Goal: Information Seeking & Learning: Learn about a topic

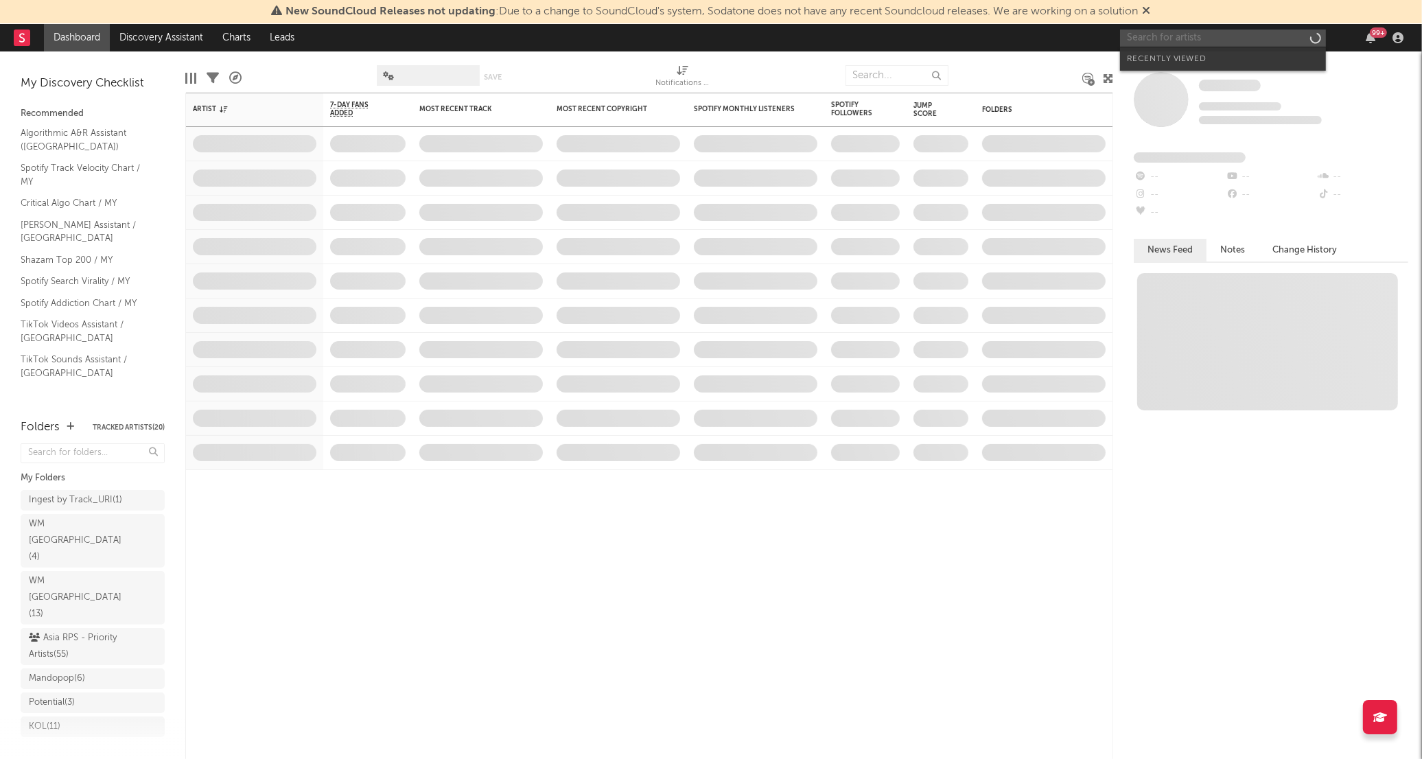
click at [1221, 37] on input "text" at bounding box center [1223, 38] width 206 height 17
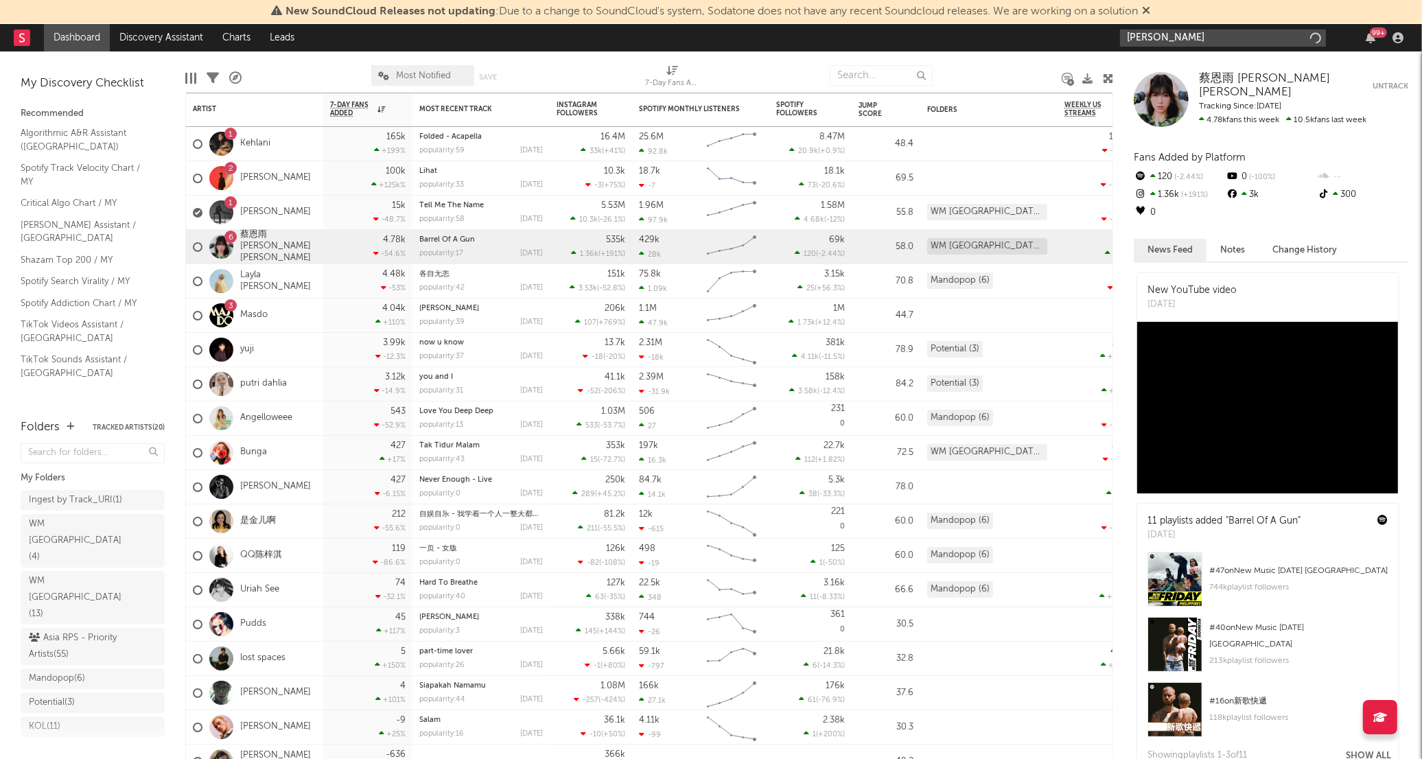
type input "[PERSON_NAME]"
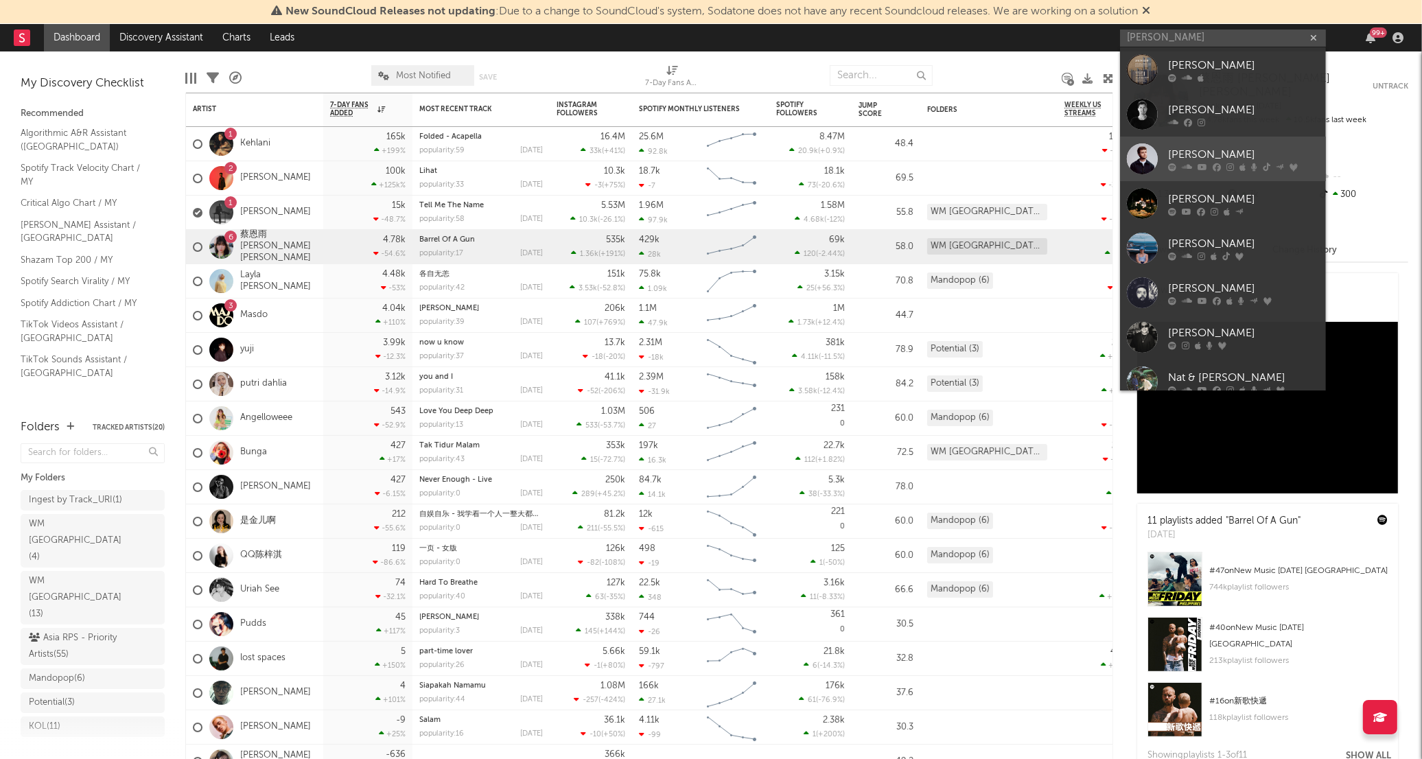
click at [1247, 155] on div "[PERSON_NAME]" at bounding box center [1243, 155] width 151 height 16
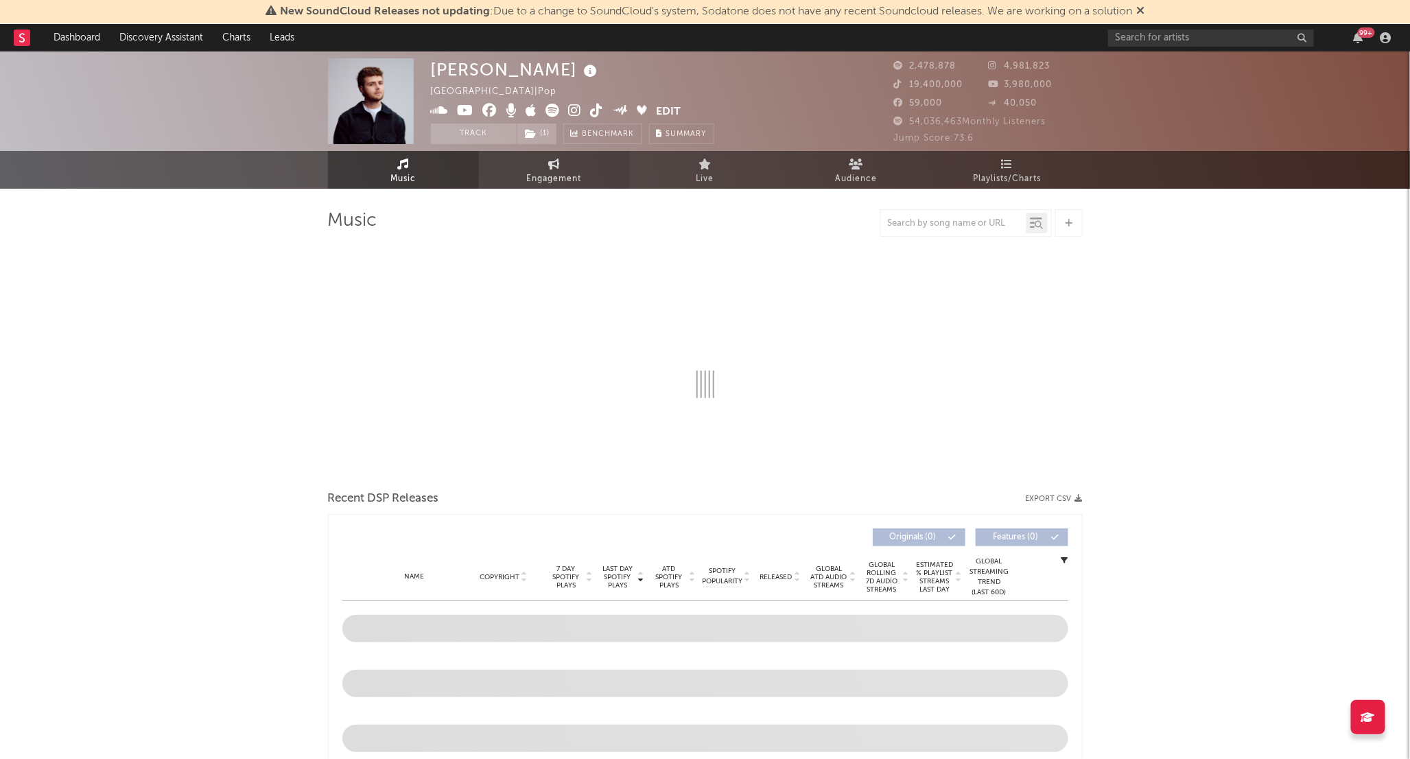
select select "6m"
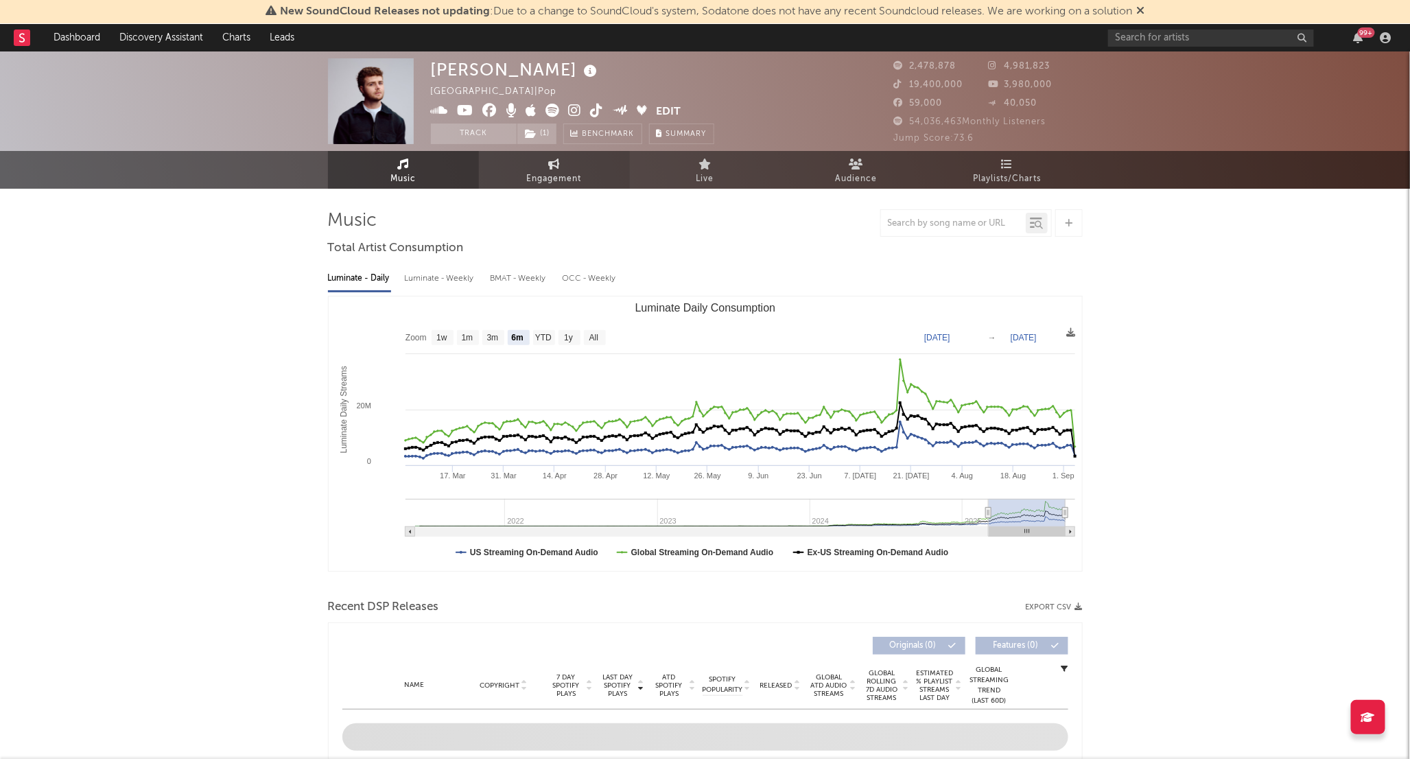
click at [574, 163] on link "Engagement" at bounding box center [554, 170] width 151 height 38
select select "1w"
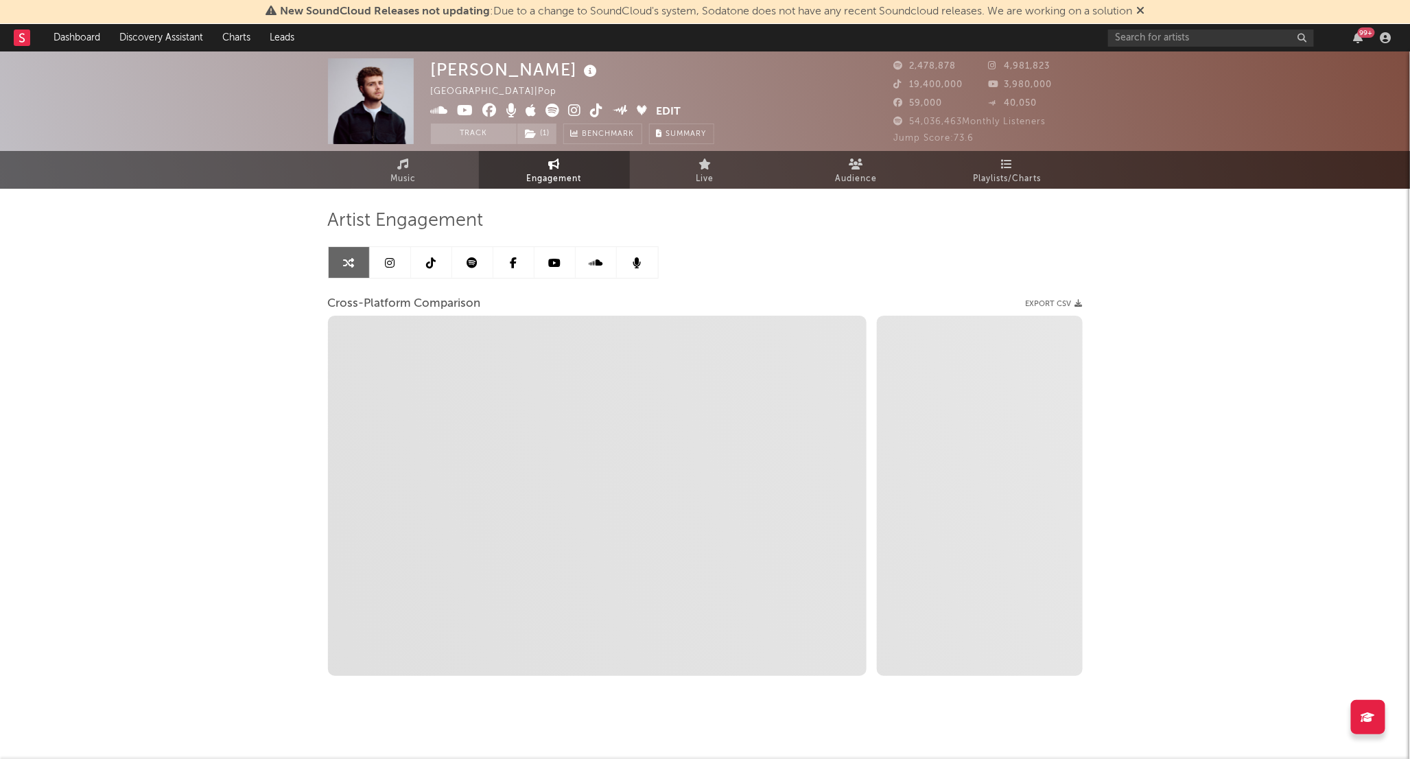
click at [433, 262] on icon at bounding box center [431, 262] width 10 height 11
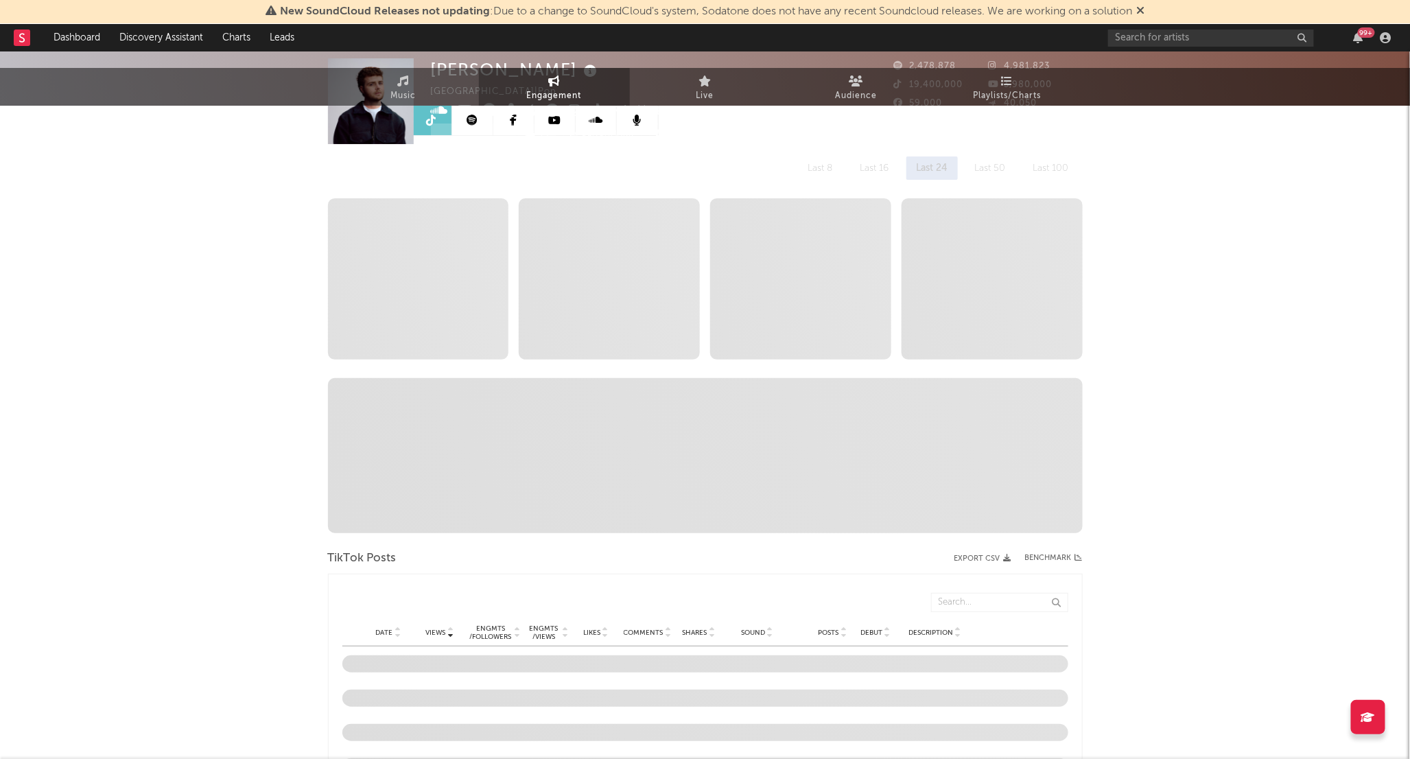
scroll to position [305, 0]
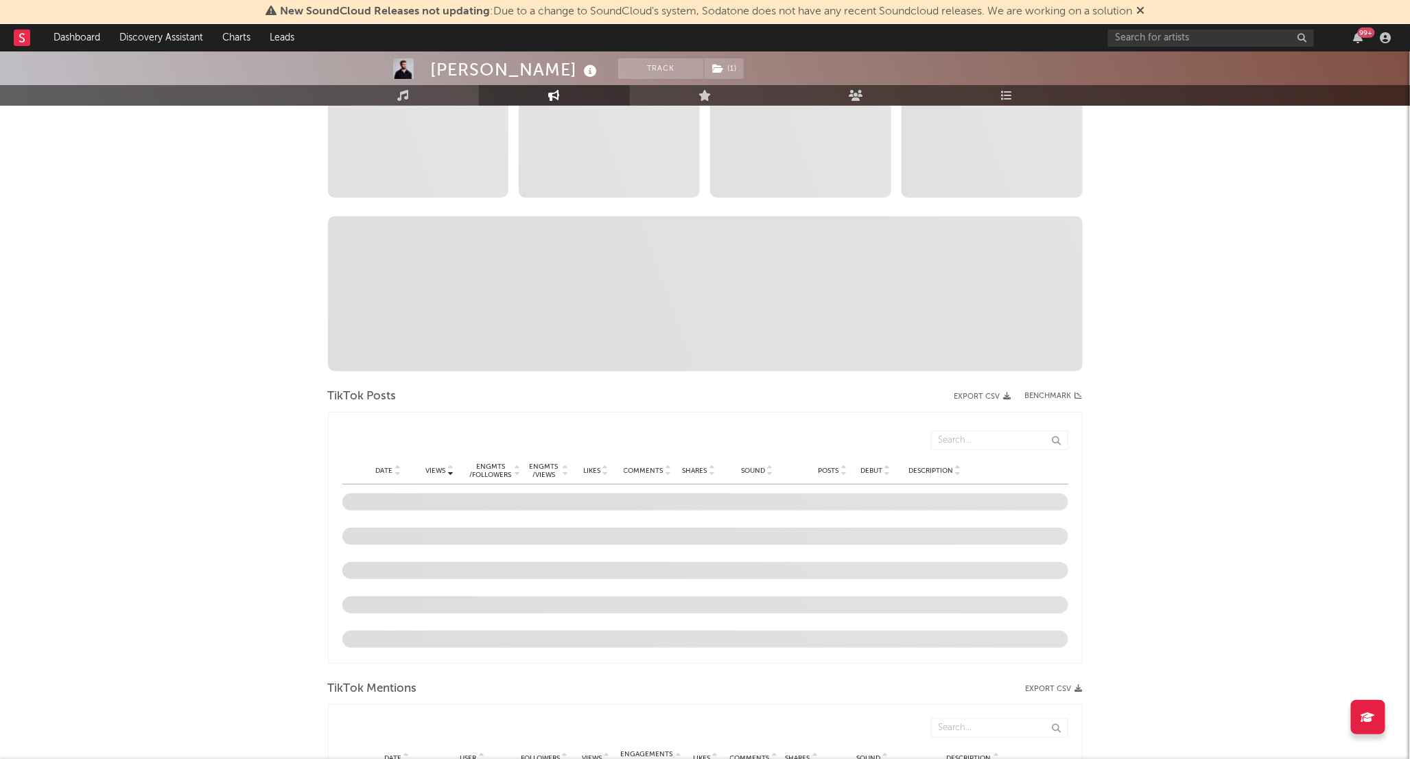
select select "6m"
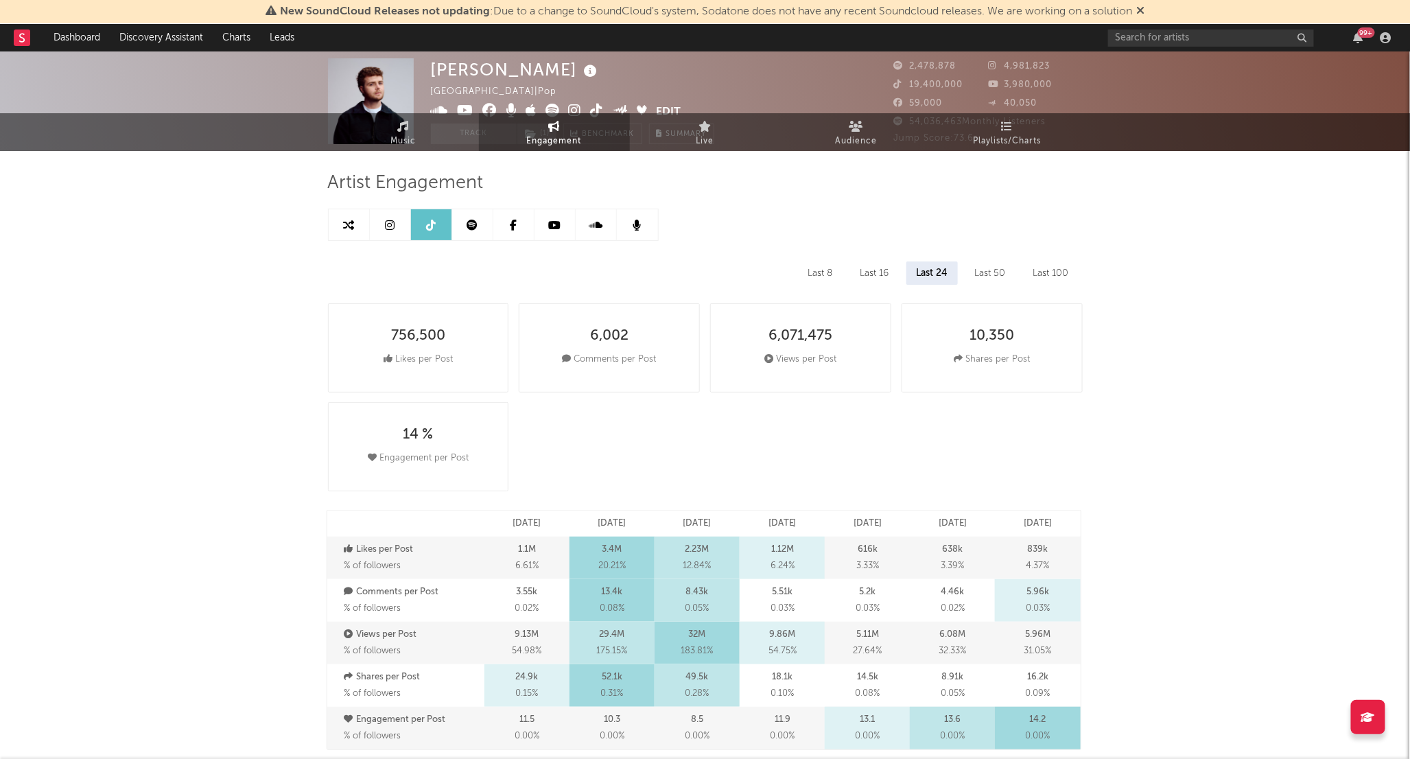
scroll to position [0, 0]
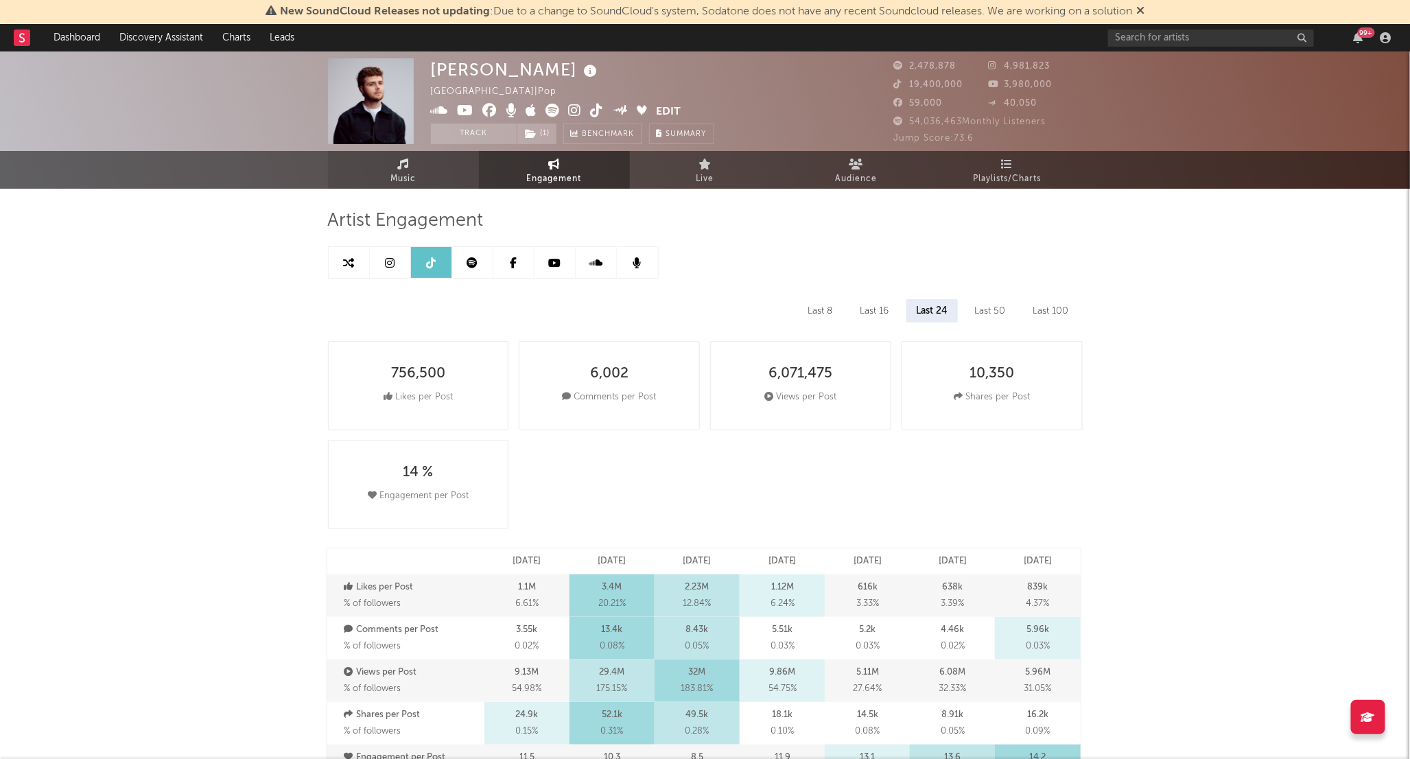
click at [382, 162] on link "Music" at bounding box center [403, 170] width 151 height 38
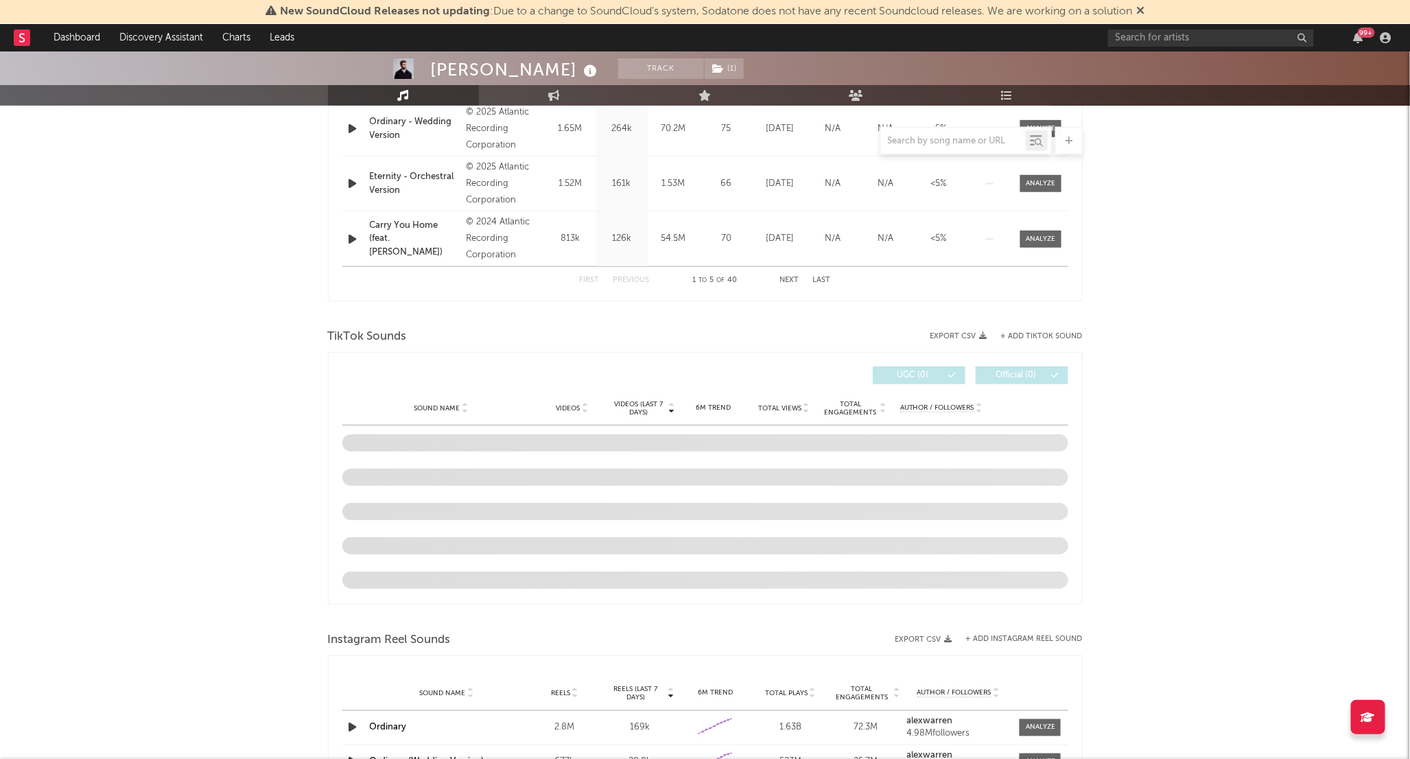
scroll to position [718, 0]
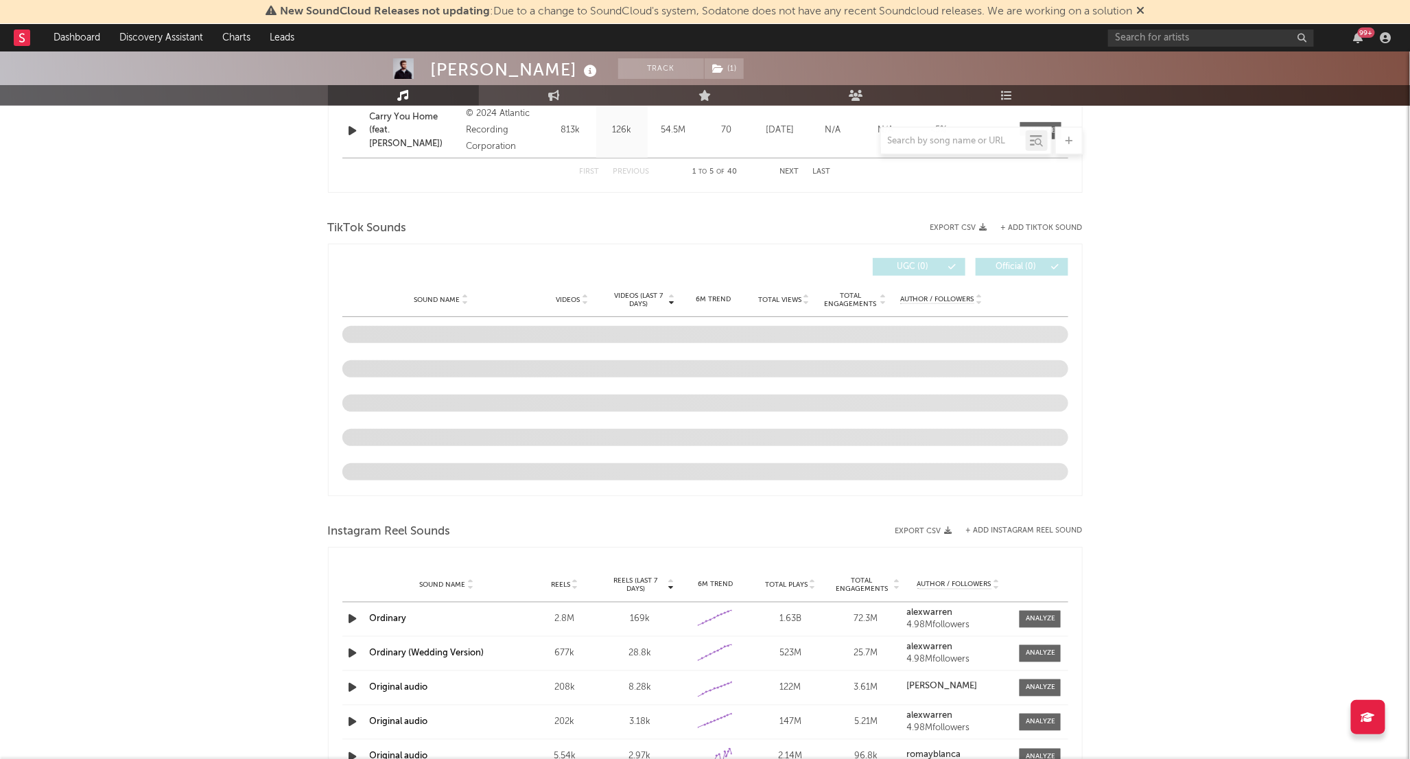
select select "6m"
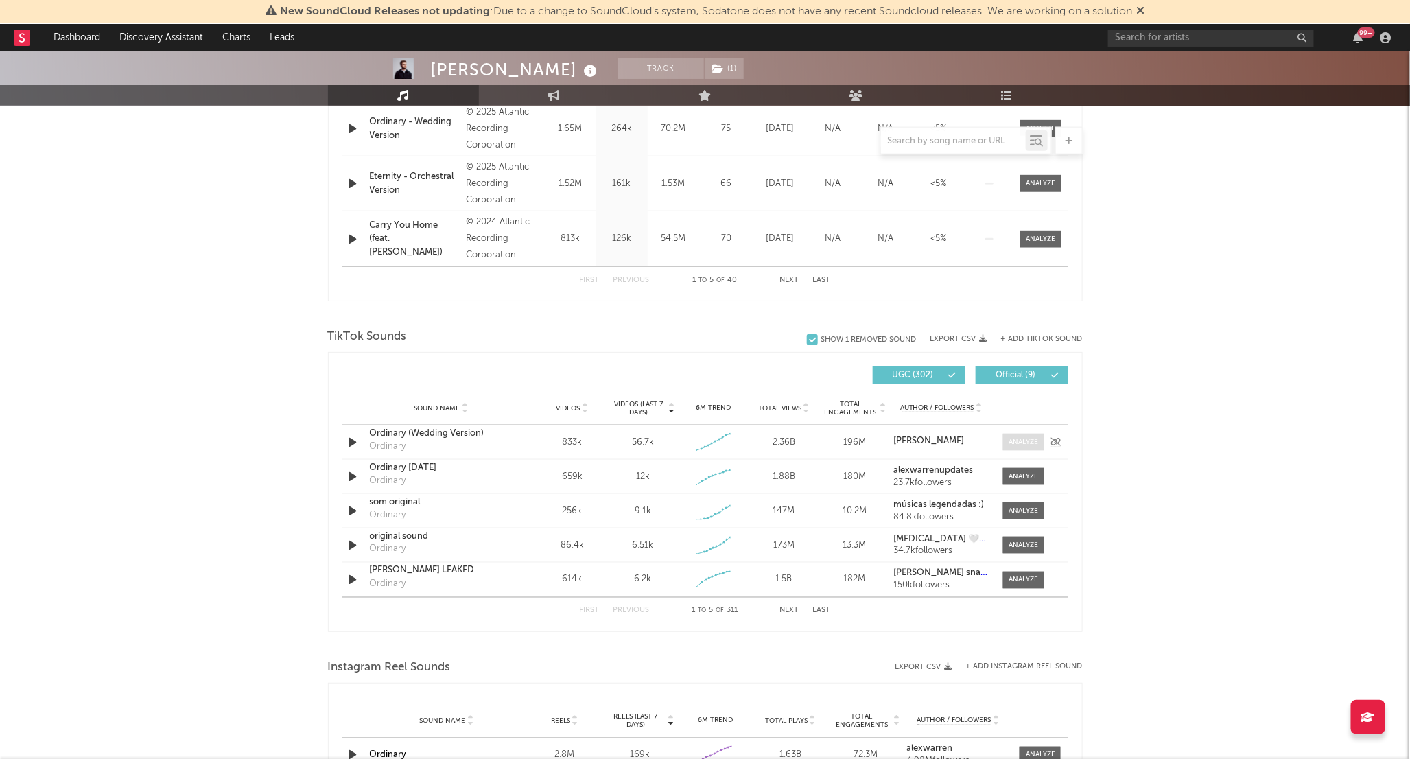
click at [1011, 443] on div at bounding box center [1024, 442] width 30 height 10
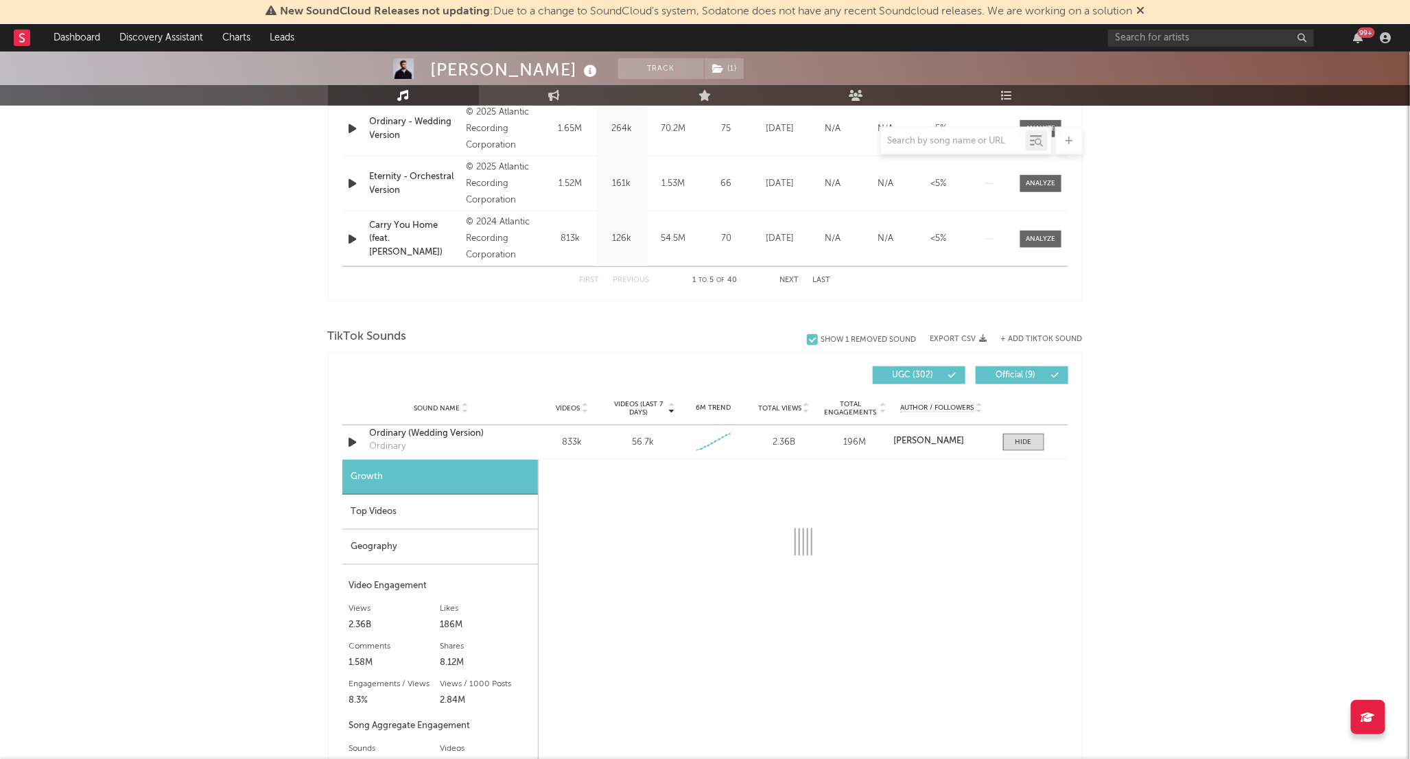
select select "1w"
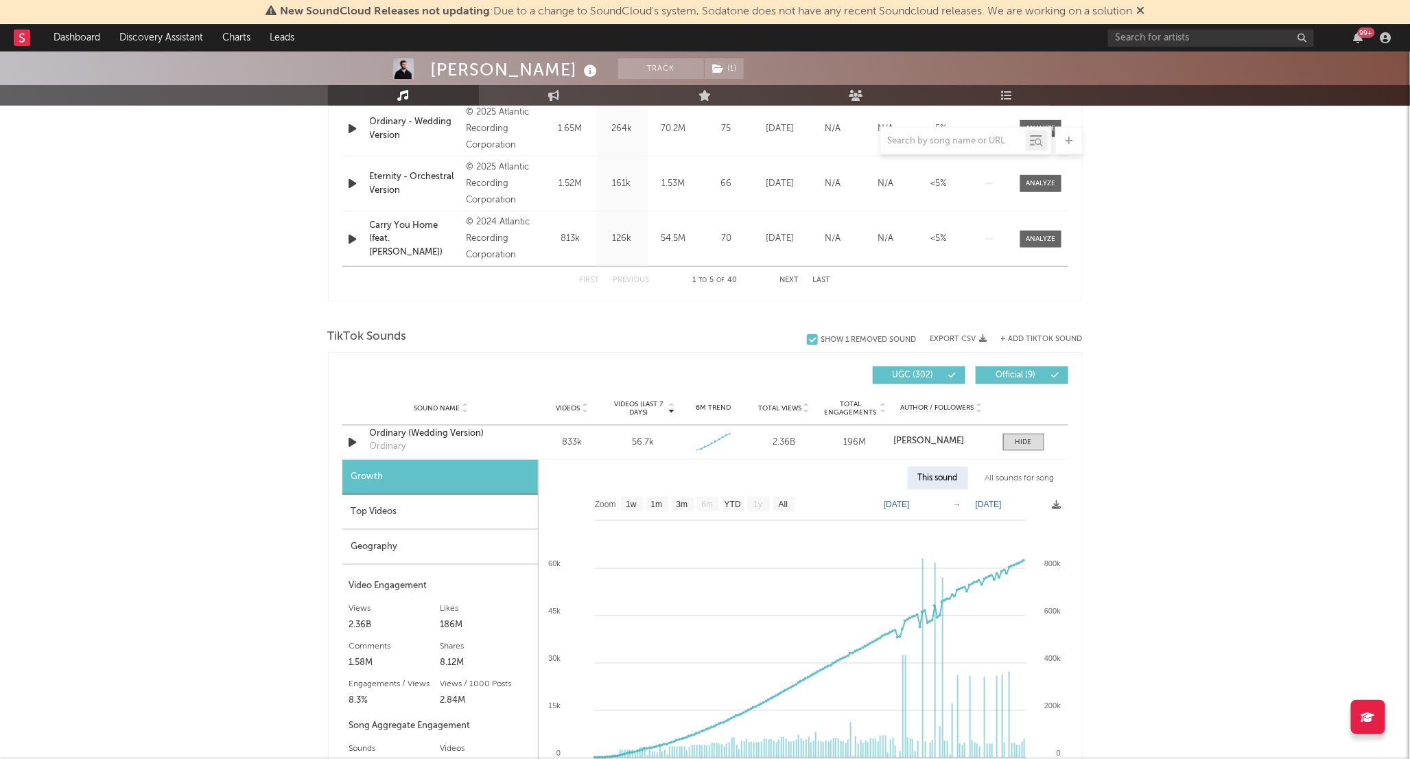
click at [388, 517] on div "Top Videos" at bounding box center [440, 512] width 196 height 35
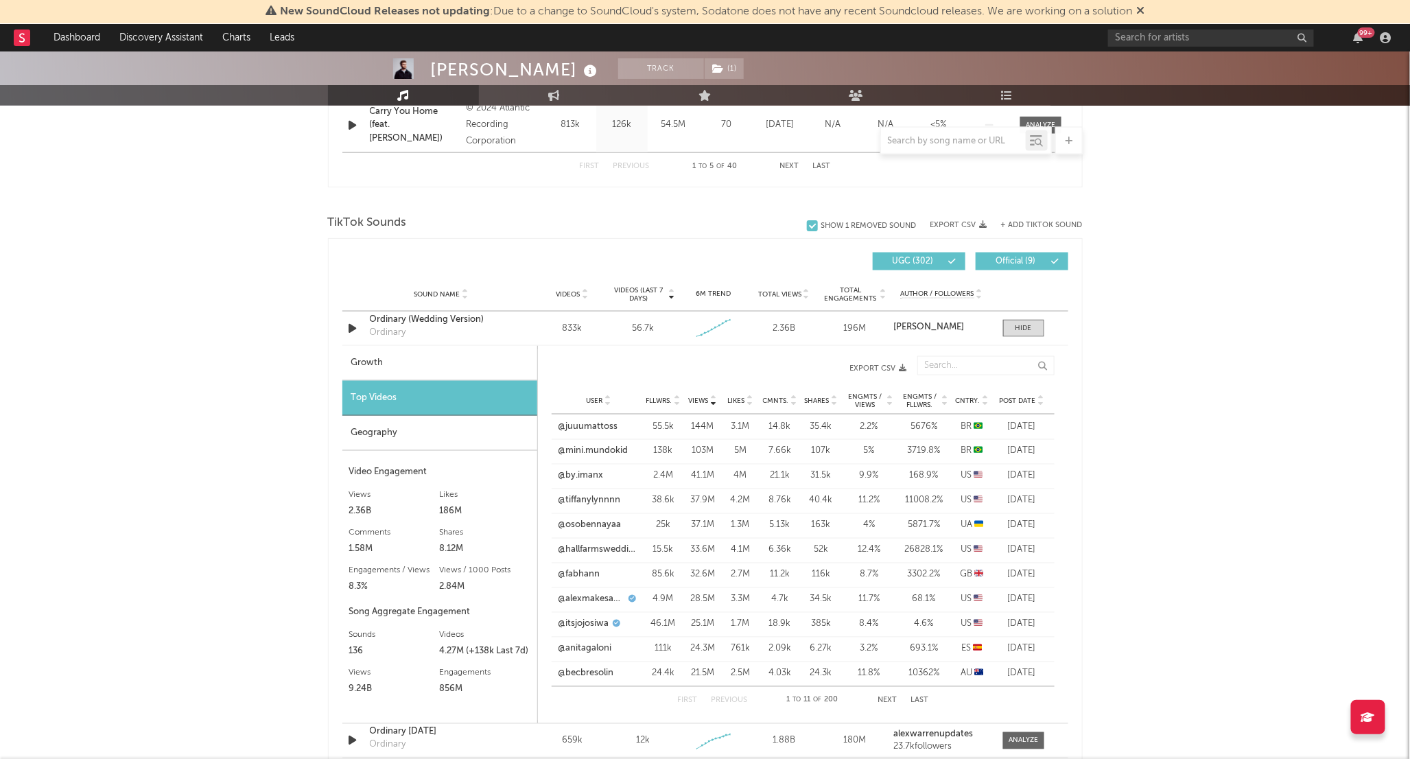
scroll to position [947, 0]
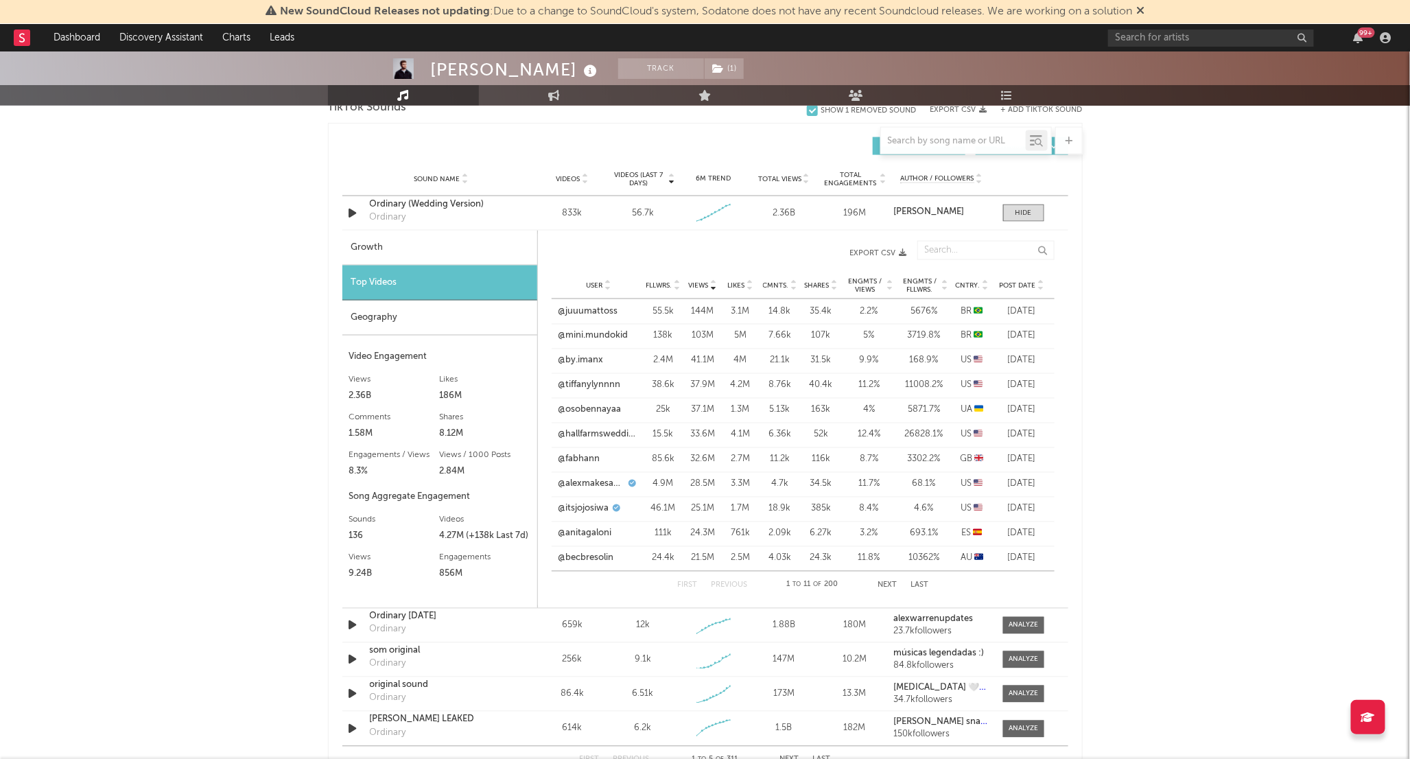
click at [1040, 287] on icon at bounding box center [1041, 287] width 7 height 5
click at [712, 287] on icon at bounding box center [713, 287] width 7 height 5
click at [1040, 289] on icon at bounding box center [1041, 287] width 7 height 5
click at [416, 316] on div "Geography" at bounding box center [439, 318] width 195 height 35
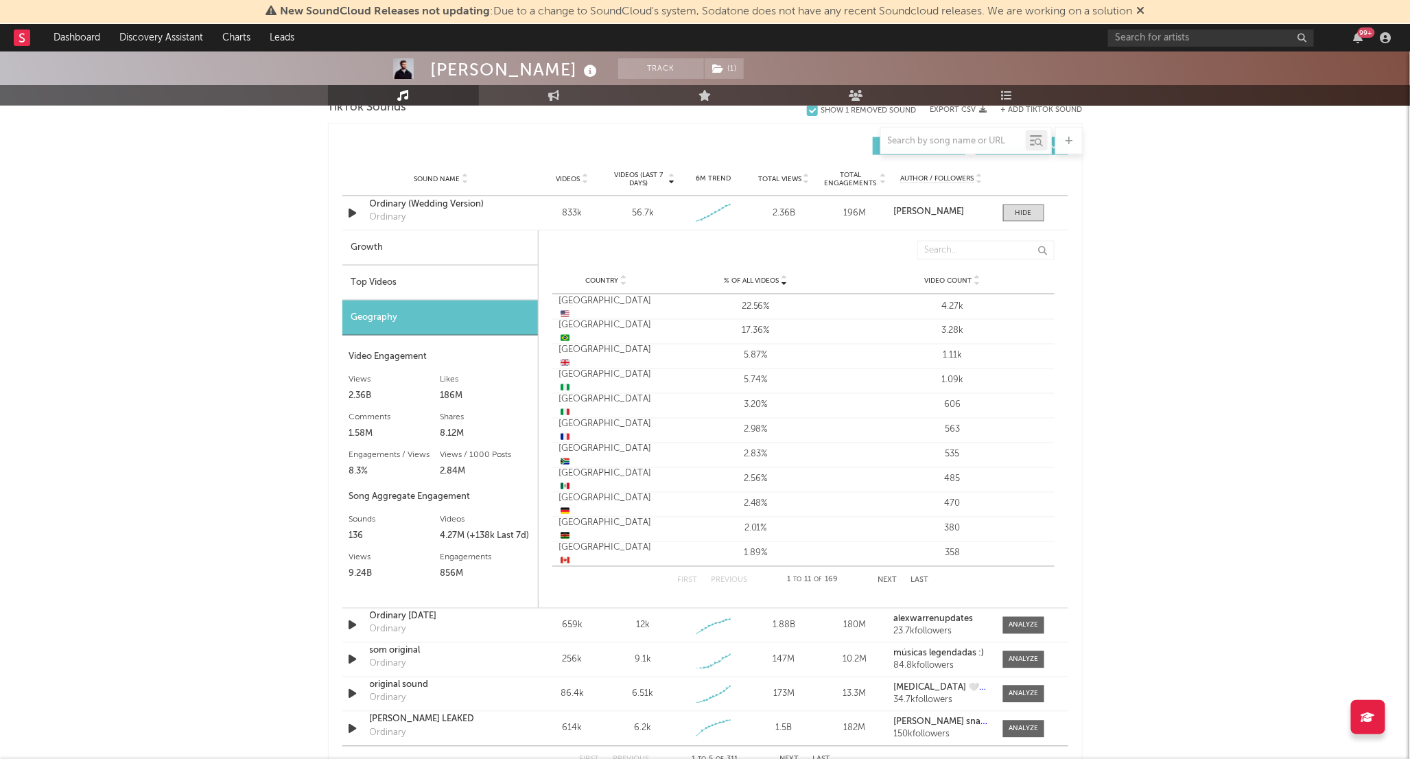
click at [453, 287] on div "Top Videos" at bounding box center [440, 283] width 196 height 35
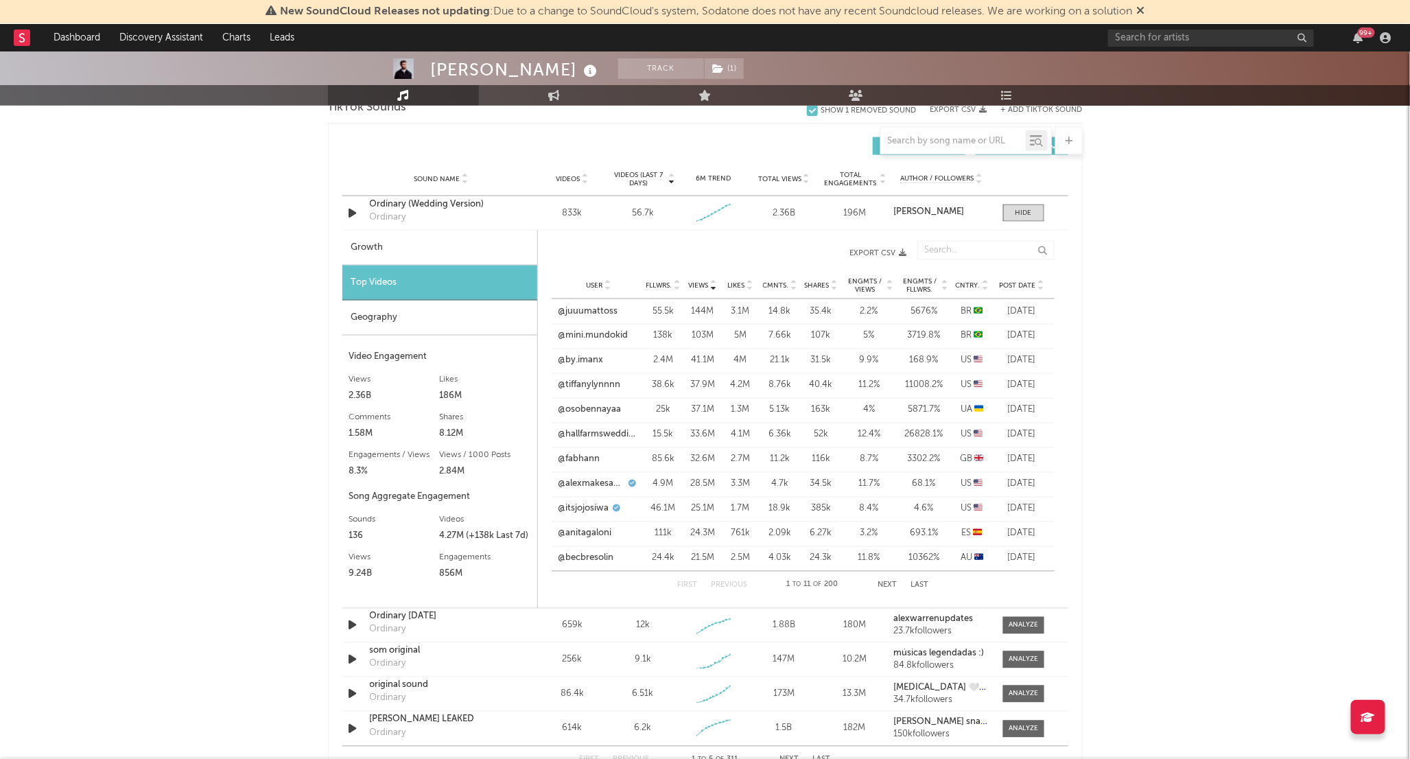
click at [887, 590] on div "First Previous 1 to 11 of 200 Next Last" at bounding box center [802, 585] width 251 height 27
click at [1038, 290] on icon at bounding box center [1041, 287] width 7 height 5
click at [889, 585] on button "Next" at bounding box center [887, 586] width 19 height 8
click at [719, 585] on button "Previous" at bounding box center [729, 586] width 36 height 8
click at [371, 320] on div "Geography" at bounding box center [439, 318] width 195 height 35
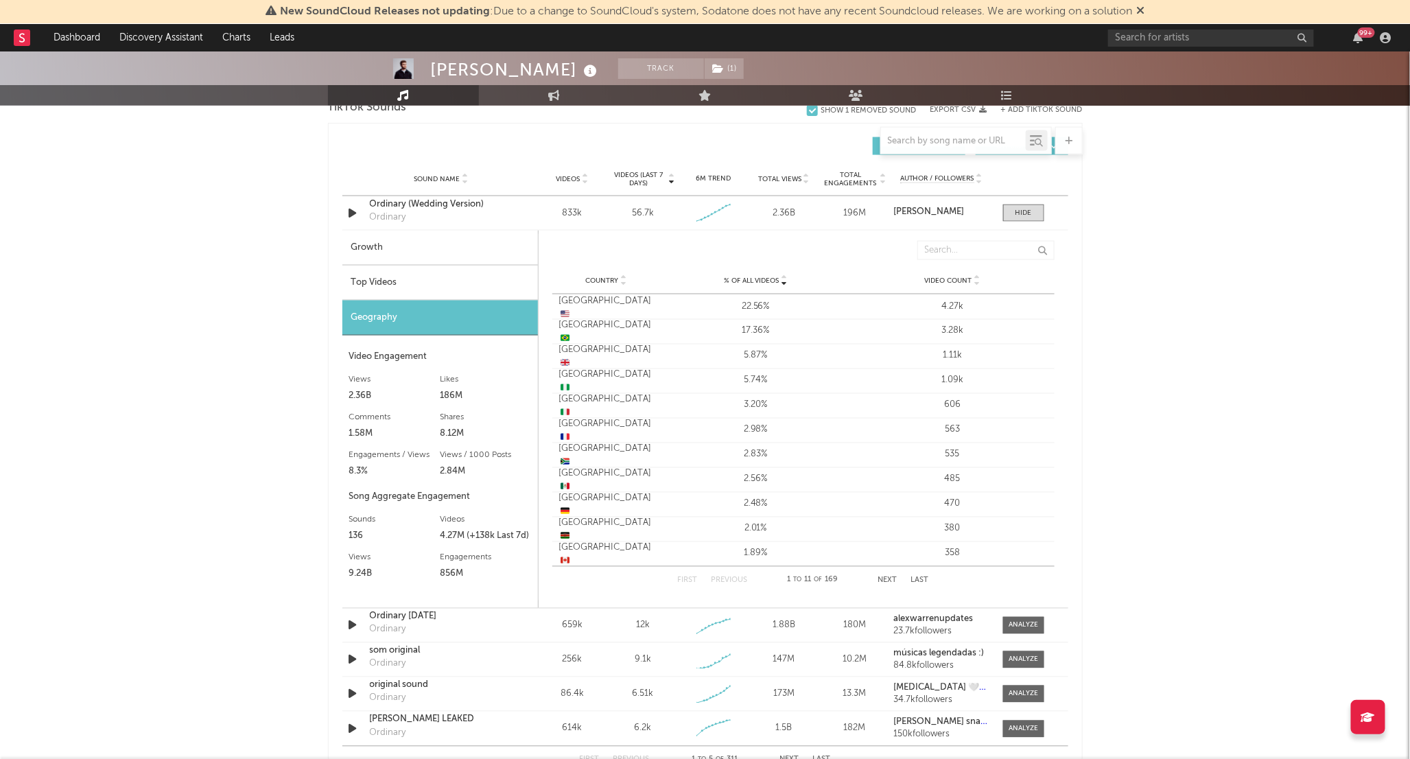
click at [399, 272] on div "Top Videos" at bounding box center [440, 283] width 196 height 35
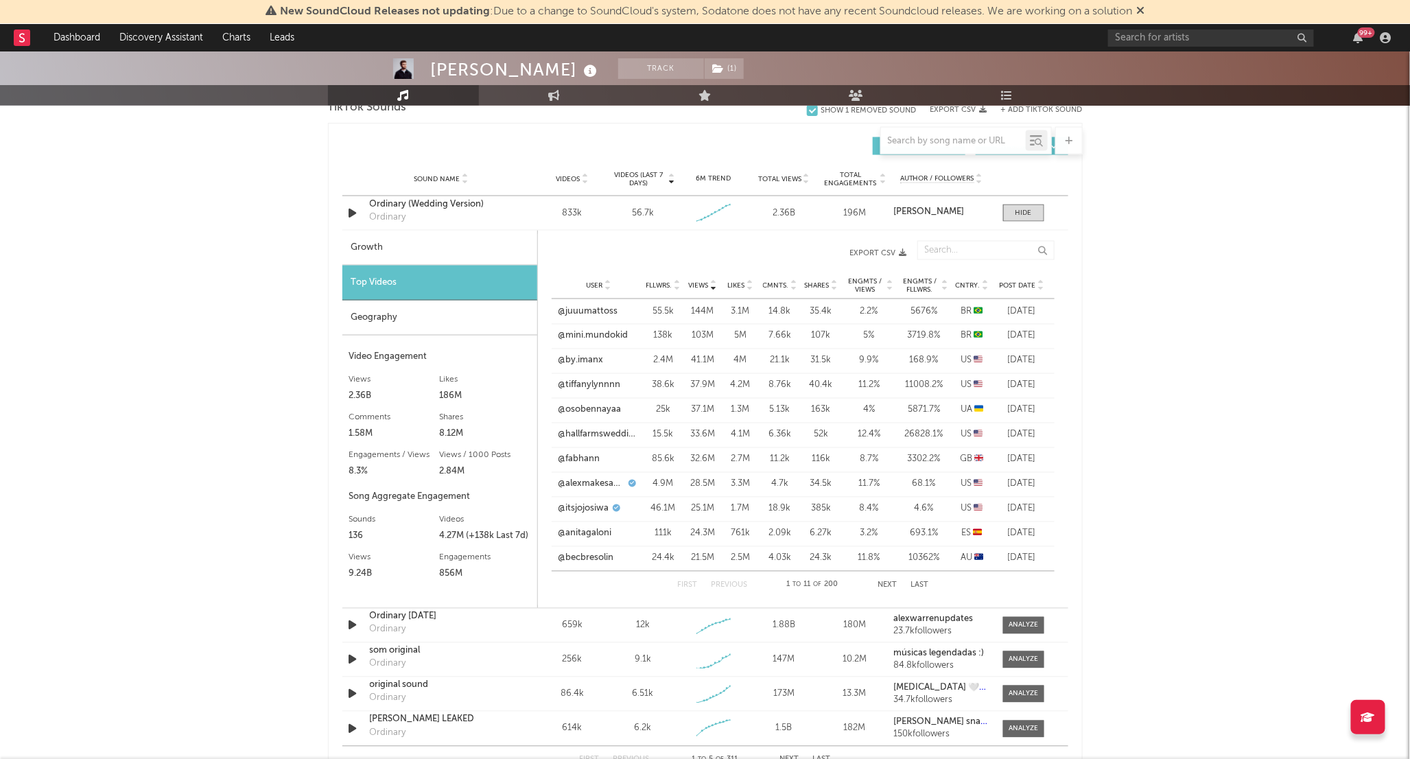
click at [1285, 301] on div "[PERSON_NAME] Track ( 1 ) [GEOGRAPHIC_DATA] | Pop Edit Track ( 1 ) Benchmark Su…" at bounding box center [705, 330] width 1410 height 2451
